Goal: Unclear

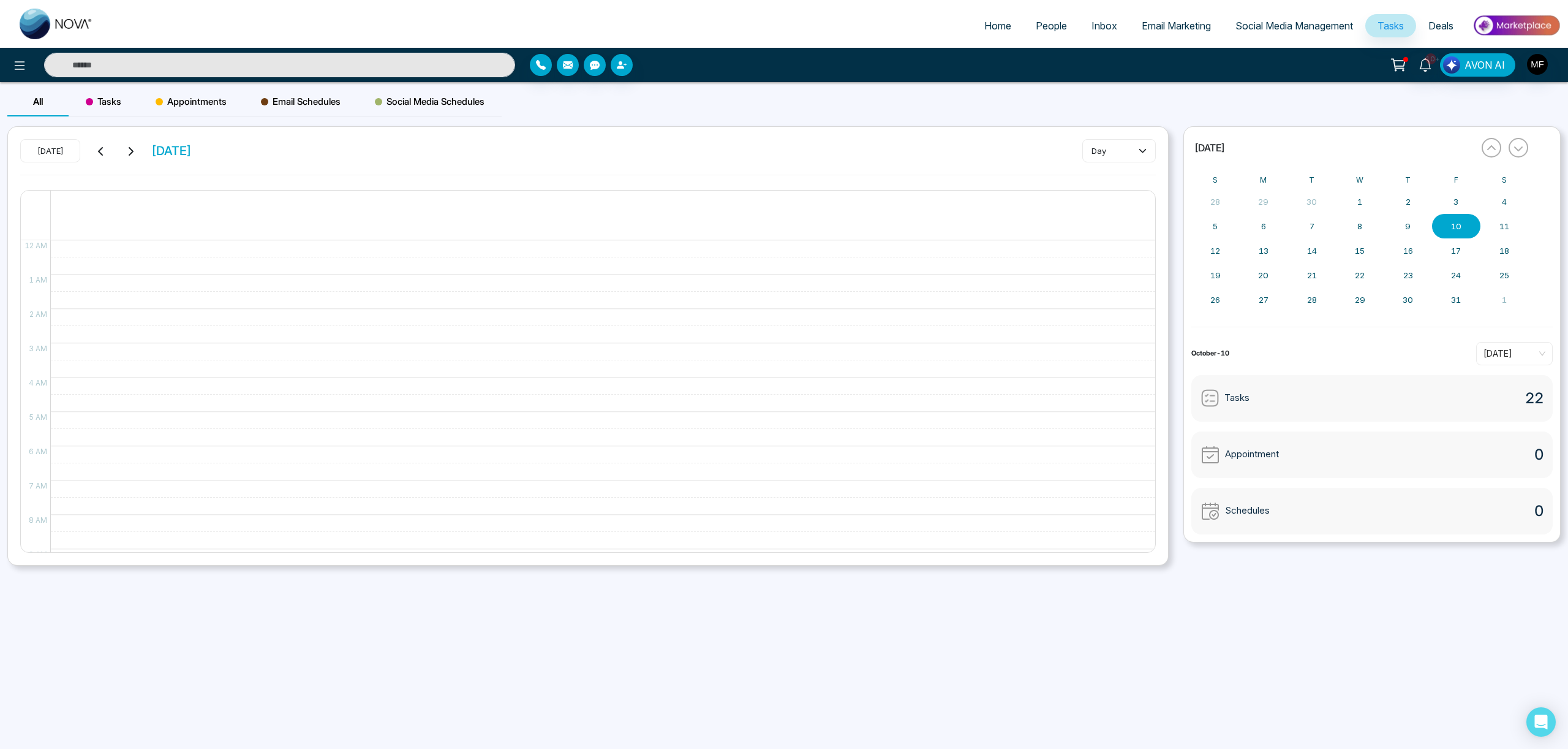
scroll to position [458, 0]
